Goal: Information Seeking & Learning: Learn about a topic

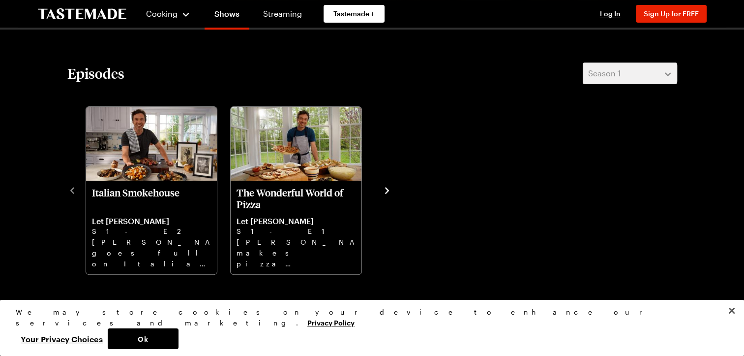
scroll to position [277, 0]
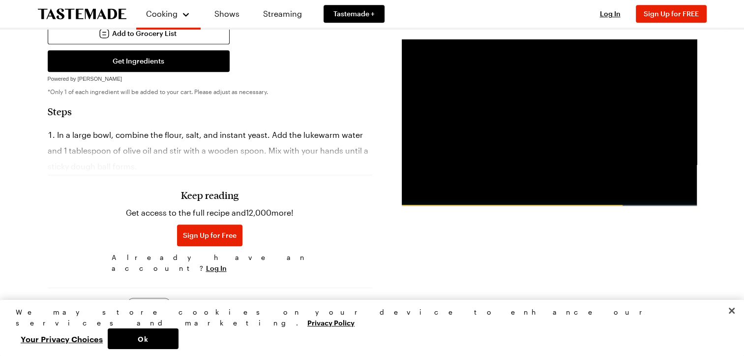
scroll to position [521, 0]
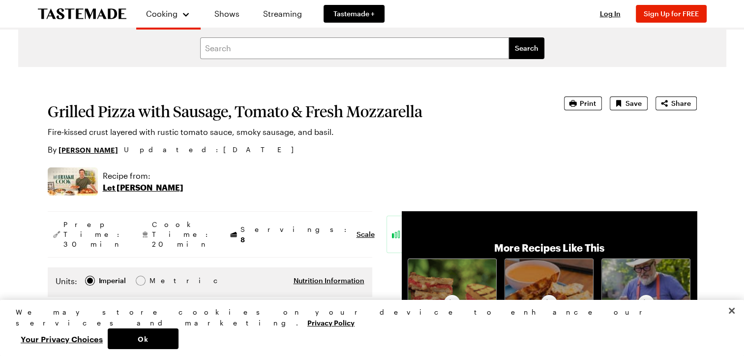
click at [250, 180] on div "Recipe from: Let Frankie Cook" at bounding box center [372, 181] width 649 height 28
